Goal: Task Accomplishment & Management: Use online tool/utility

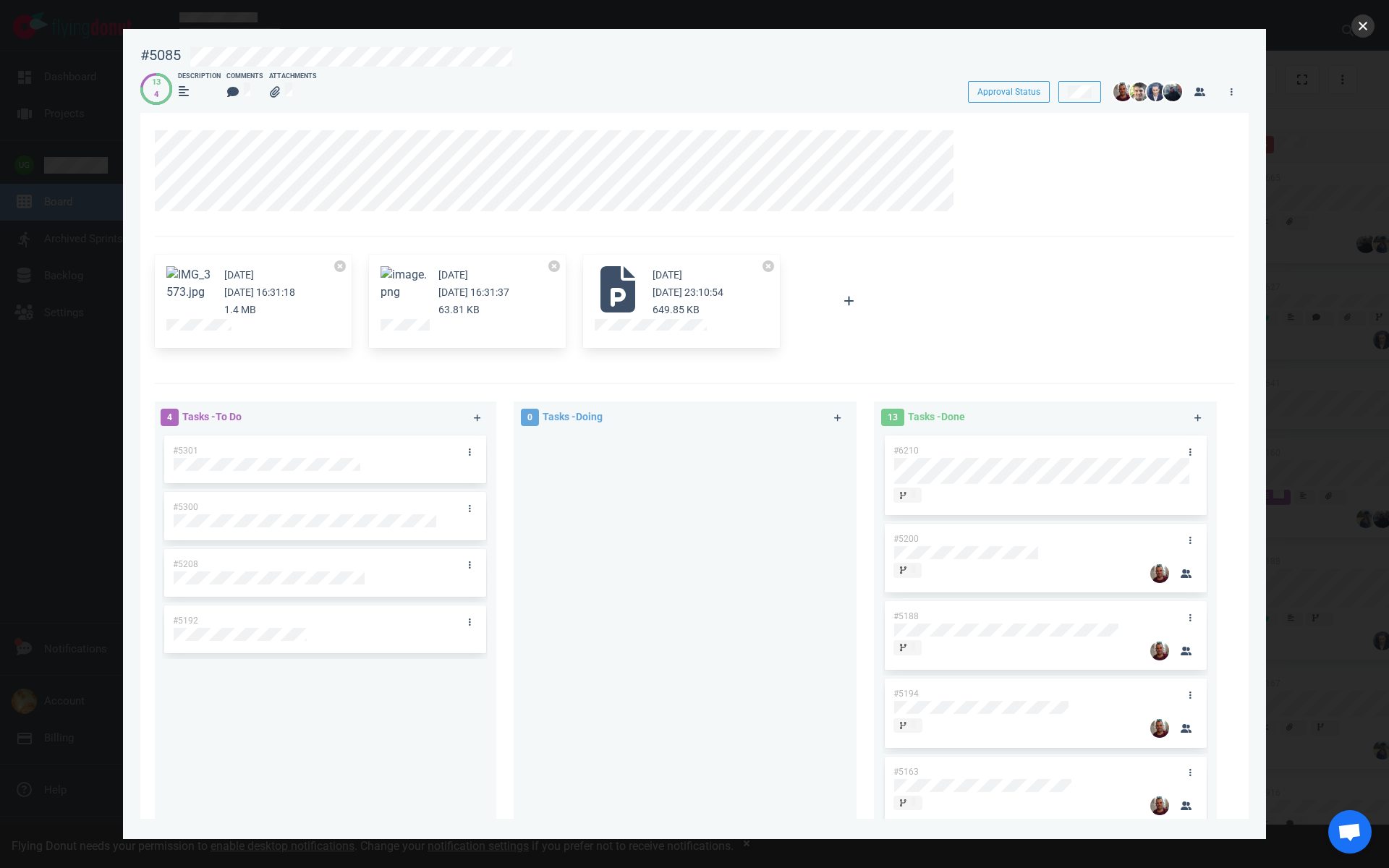
click at [1362, 26] on button "close" at bounding box center [1363, 26] width 23 height 23
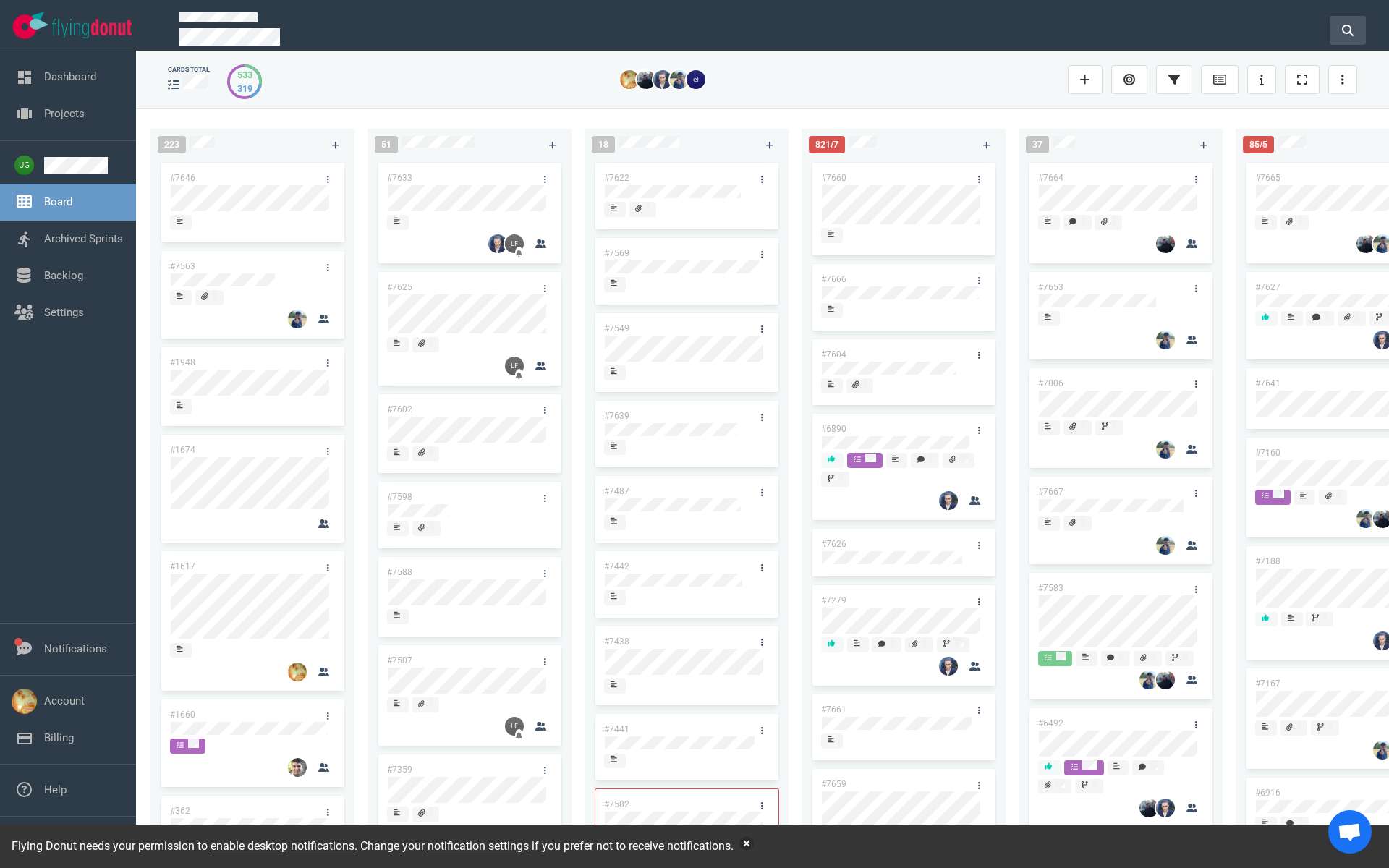
click at [1348, 26] on icon at bounding box center [1348, 30] width 11 height 11
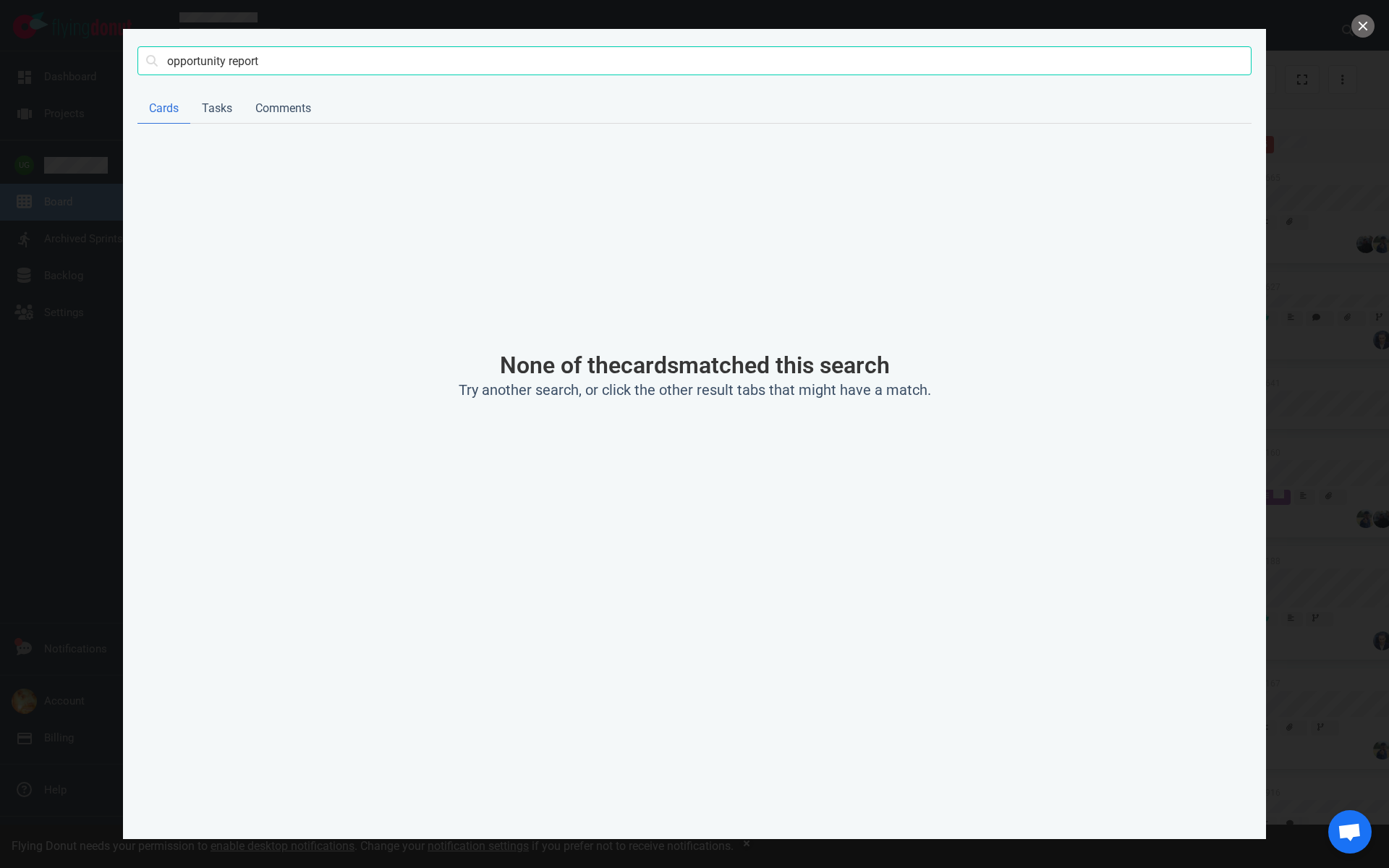
type input "opportunity report"
click button "Search" at bounding box center [0, 0] width 0 height 0
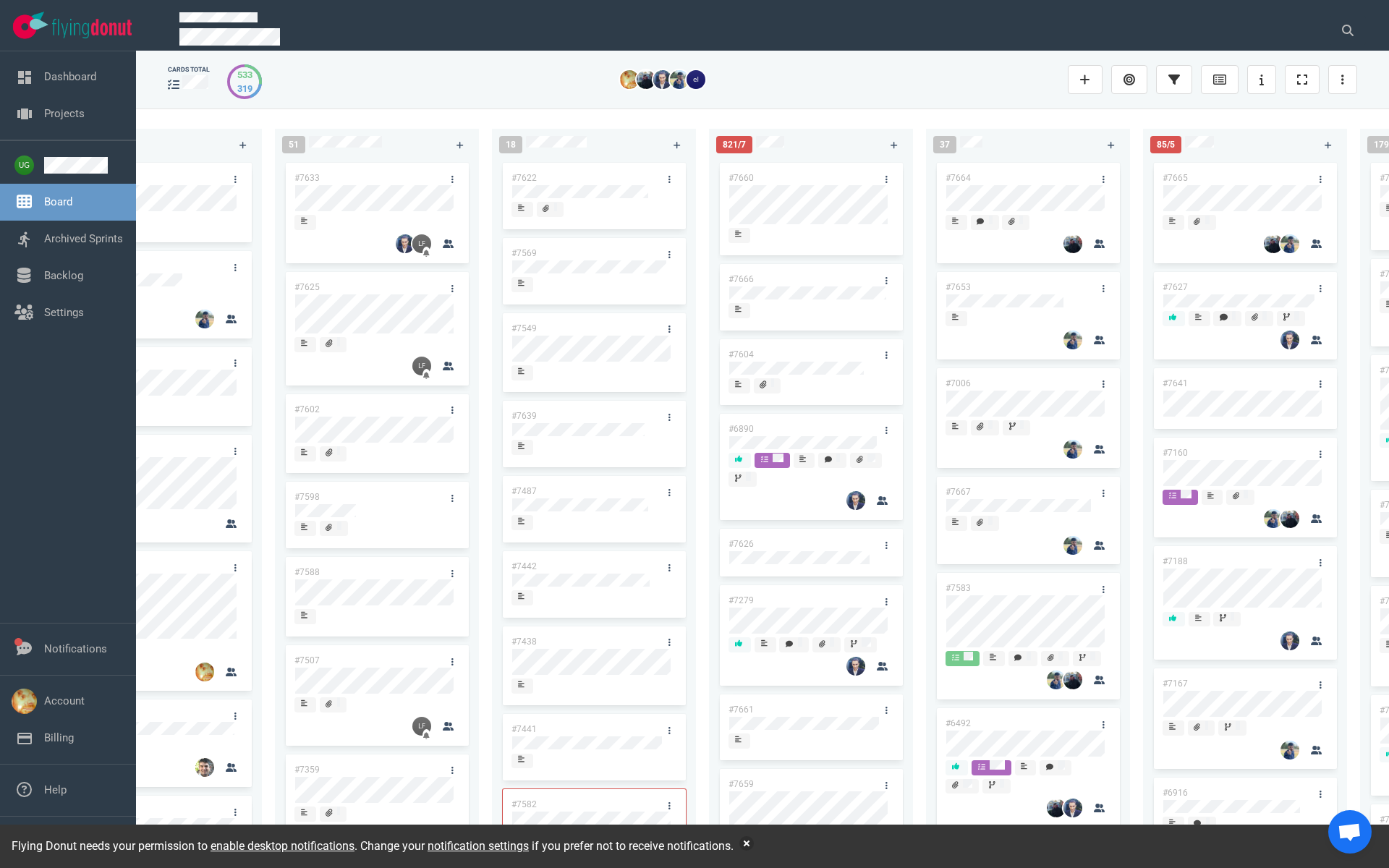
scroll to position [0, 109]
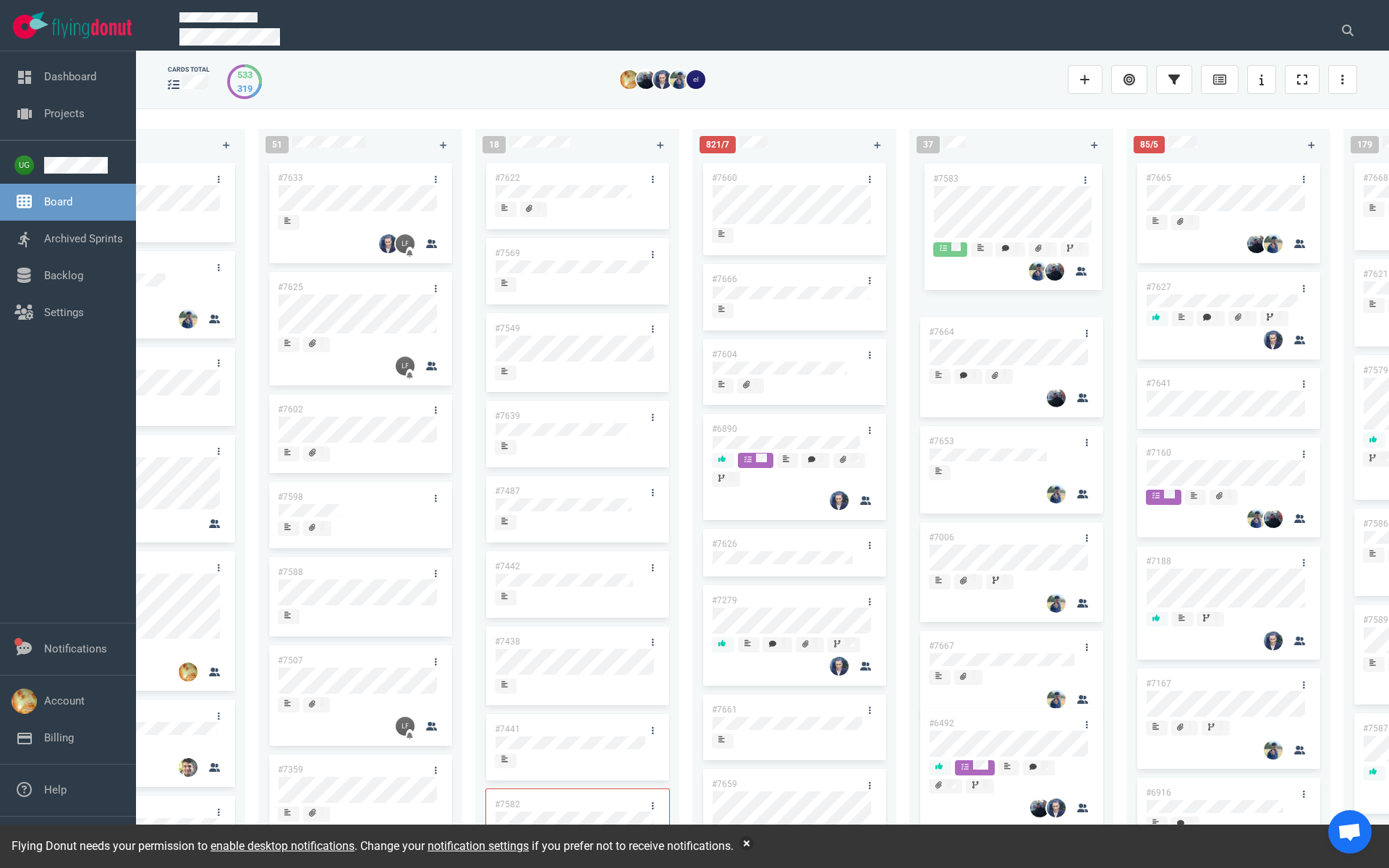
drag, startPoint x: 989, startPoint y: 586, endPoint x: 992, endPoint y: 177, distance: 409.0
click at [992, 177] on div "#7664 #7653 #7006 #7667 #7583 #6492 #7662 #3249 #7663 #7596 #7657 #7214 #7643 #…" at bounding box center [1011, 499] width 187 height 677
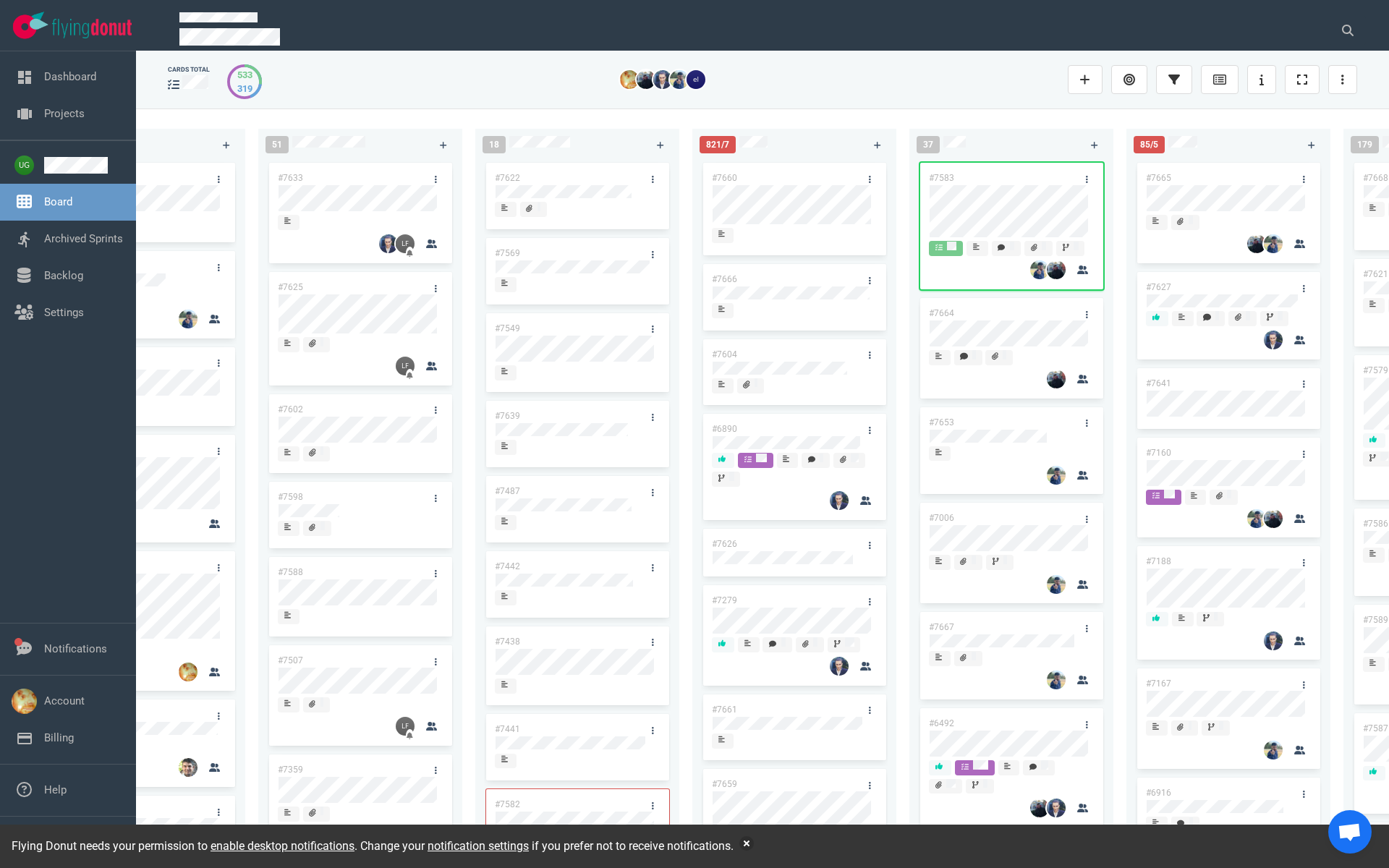
click at [948, 179] on link "#7583" at bounding box center [942, 178] width 26 height 10
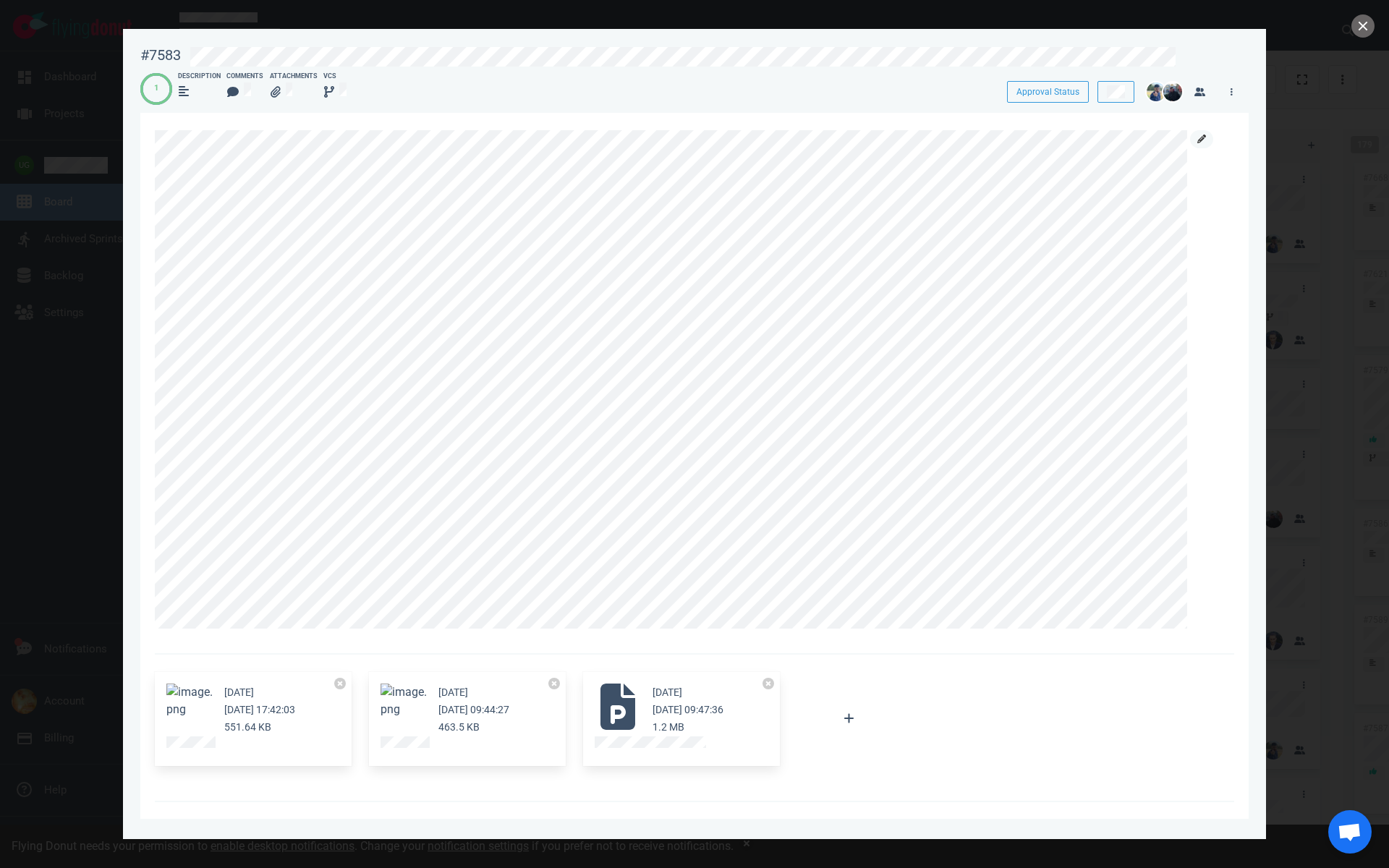
click at [1196, 140] on link at bounding box center [1202, 139] width 23 height 18
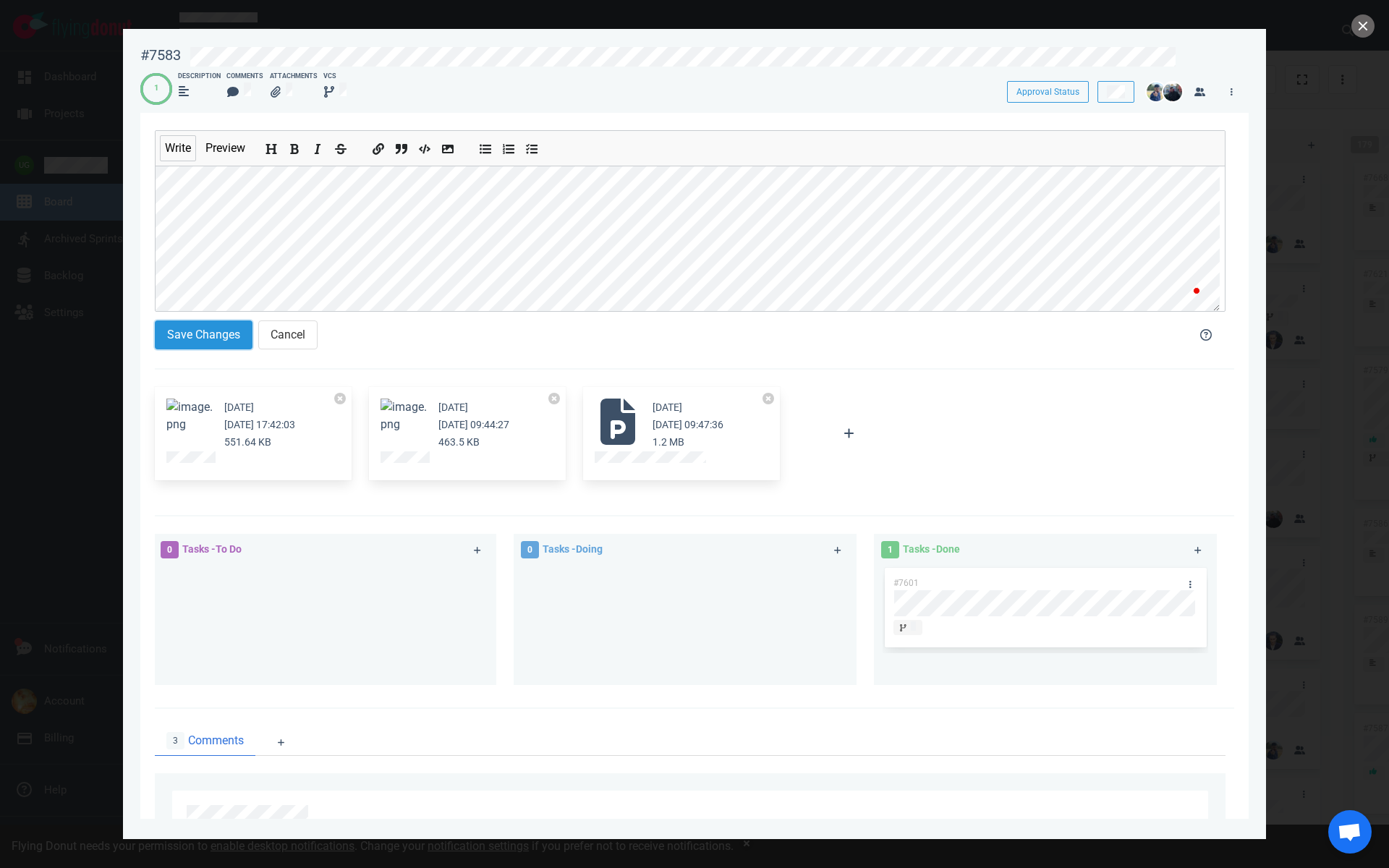
click at [192, 348] on button "Save Changes" at bounding box center [204, 335] width 98 height 29
